Goal: Navigation & Orientation: Understand site structure

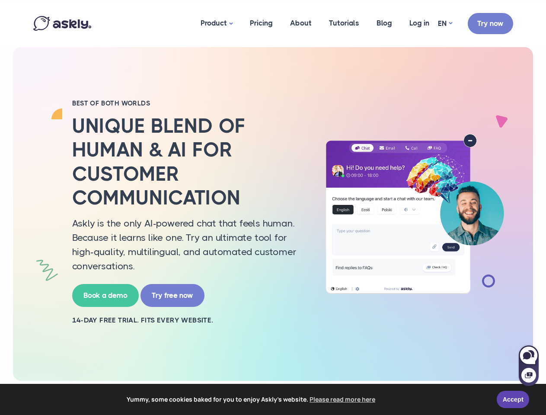
click at [273, 207] on h2 "Unique blend of human & AI for customer communication" at bounding box center [188, 162] width 233 height 96
click at [273, 399] on span "Yummy, some cookies baked for you to enjoy Askly's website. Please read more he…" at bounding box center [252, 399] width 478 height 13
click at [513, 399] on link "Accept" at bounding box center [513, 399] width 32 height 17
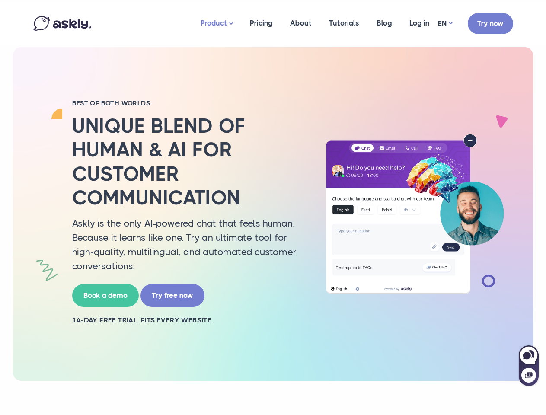
click at [217, 23] on link "Product" at bounding box center [216, 23] width 49 height 43
click at [529, 365] on div at bounding box center [529, 370] width 20 height 32
click at [529, 355] on icon at bounding box center [527, 355] width 8 height 7
click at [529, 375] on icon at bounding box center [528, 375] width 7 height 6
